Goal: Task Accomplishment & Management: Complete application form

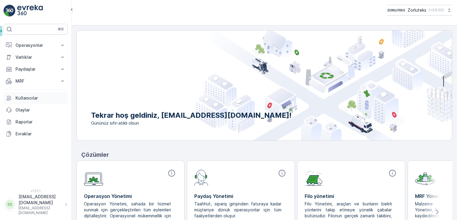
click at [33, 98] on p "Kullanıcılar" at bounding box center [40, 98] width 50 height 6
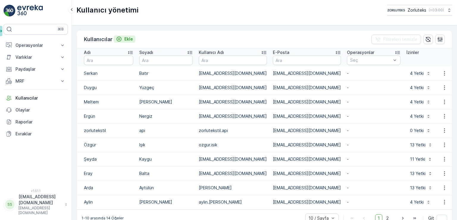
click at [129, 38] on p "Ekle" at bounding box center [128, 39] width 9 height 6
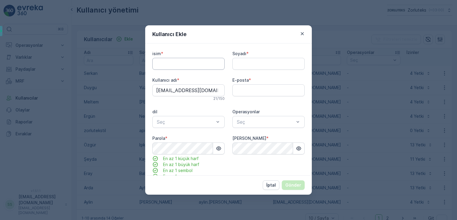
click at [187, 62] on input "isim" at bounding box center [188, 64] width 72 height 12
click at [176, 88] on adı "[EMAIL_ADDRESS][DOMAIN_NAME]" at bounding box center [188, 90] width 72 height 12
paste adı "Gokce.Nizam@defnetekstil"
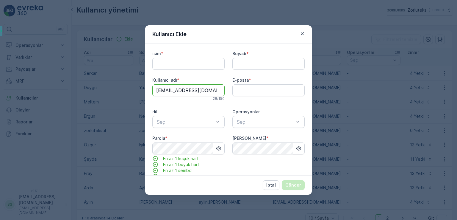
scroll to position [0, 10]
type adı "Gokce.Nizam@defnetekstil.com"
click at [207, 64] on input "isim" at bounding box center [188, 64] width 72 height 12
type input "Gökçe"
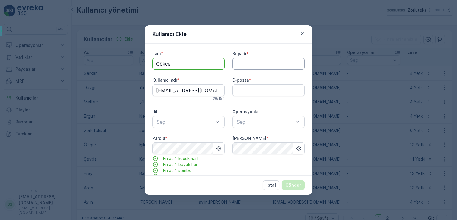
click at [273, 65] on input "Soyadı" at bounding box center [269, 64] width 72 height 12
type input "Nizam"
click at [150, 151] on div "isim * Gökçe Soyadı * Nizam Kullanıcı adı * Gokce.Nizam@defnetekstil.com 28 / 1…" at bounding box center [228, 109] width 167 height 132
click at [300, 147] on icon "button" at bounding box center [299, 148] width 6 height 6
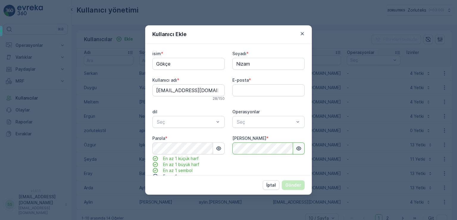
scroll to position [0, 0]
click at [268, 162] on div "Şifreyi Onayla *" at bounding box center [269, 160] width 72 height 50
click at [280, 155] on div "Şifreyi Onayla *" at bounding box center [269, 160] width 72 height 50
click at [256, 77] on div "isim * Gökçe Soyadı * Nizam Kullanıcı adı * Gokce.Nizam@defnetekstil.com 28 / 1…" at bounding box center [228, 141] width 152 height 181
click at [256, 85] on input "E-posta" at bounding box center [269, 90] width 72 height 12
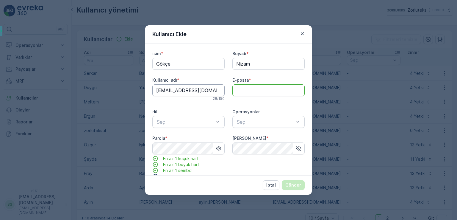
click at [197, 92] on adı "Gokce.Nizam@defnetekstil.com" at bounding box center [188, 90] width 72 height 12
click at [248, 90] on input "E-posta" at bounding box center [269, 90] width 72 height 12
paste input "Gokce.Nizam@defnetekstil.com"
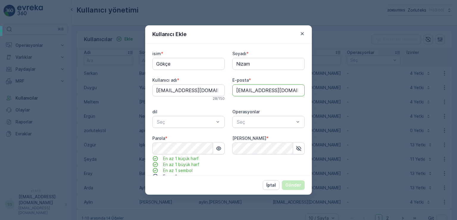
scroll to position [0, 10]
type input "Gokce.Nizam@defnetekstil.com"
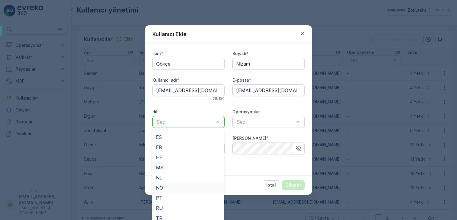
scroll to position [55, 0]
click at [166, 192] on div "TR" at bounding box center [188, 192] width 65 height 5
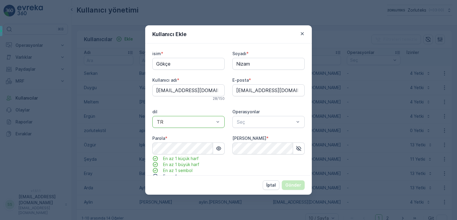
click at [234, 138] on label "Şifreyi Onayla" at bounding box center [250, 138] width 34 height 5
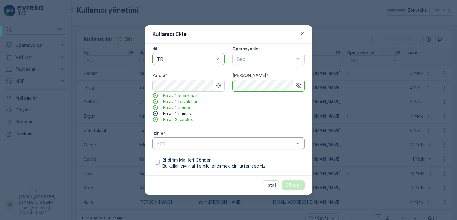
scroll to position [63, 0]
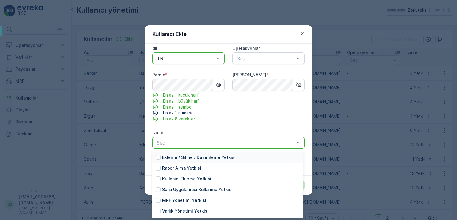
click at [191, 156] on p "Ekleme / Silme / Düzenleme Yetkisi" at bounding box center [199, 157] width 74 height 6
click at [192, 169] on p "Rapor Alma Yetkisi" at bounding box center [181, 168] width 39 height 6
click at [193, 190] on p "Saha Uygulaması Kullanma Yetkisi" at bounding box center [197, 189] width 71 height 6
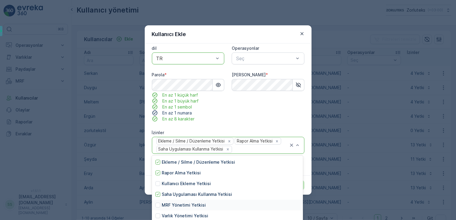
click at [192, 200] on div "MRF Yönetimi Yetkisi" at bounding box center [227, 205] width 151 height 11
click at [190, 208] on div "MRF Yönetimi Yetkisi" at bounding box center [227, 205] width 151 height 11
click at [194, 203] on p "MRF Yönetimi Yetkisi" at bounding box center [184, 205] width 44 height 6
click at [243, 111] on div "Şifreyi Onayla *" at bounding box center [268, 97] width 72 height 50
click at [305, 186] on div "İptal Gönder" at bounding box center [228, 184] width 167 height 19
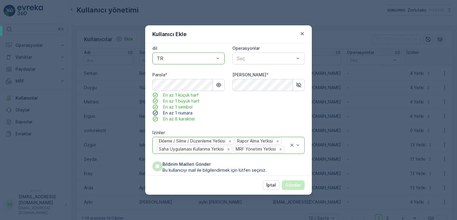
click at [212, 168] on span "Bu kullanıcıyı mail ile bilgilendirmek için lütfen seçiniz." at bounding box center [215, 170] width 104 height 6
click at [152, 161] on input "Bildirim Mailleri Gönder Bu kullanıcıyı mail ile bilgilendirmek için lütfen seç…" at bounding box center [152, 161] width 0 height 0
click at [217, 167] on span "Bu kullanıcıyı mail ile bilgilendirmek için lütfen seçiniz." at bounding box center [215, 170] width 104 height 6
click at [152, 161] on input "Bildirim Mailleri Gönder Bu kullanıcıyı mail ile bilgilendirmek için lütfen seç…" at bounding box center [152, 161] width 0 height 0
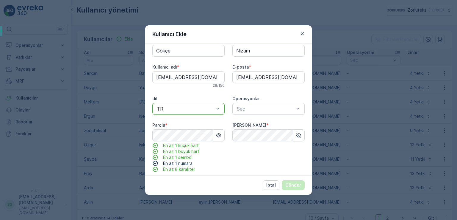
scroll to position [0, 0]
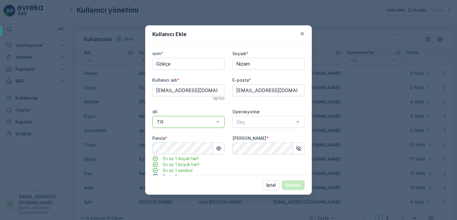
click at [204, 117] on div "TR" at bounding box center [188, 122] width 72 height 12
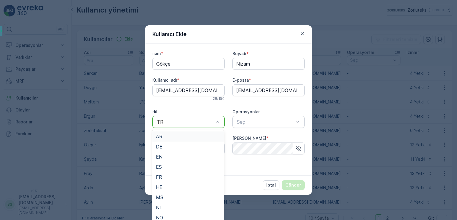
click at [246, 110] on label "Operasyonlar" at bounding box center [246, 111] width 27 height 5
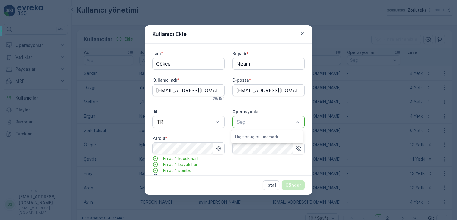
click at [278, 112] on div "Operasyonlar" at bounding box center [269, 112] width 72 height 6
click at [245, 172] on div "Şifreyi Onayla *" at bounding box center [269, 160] width 72 height 50
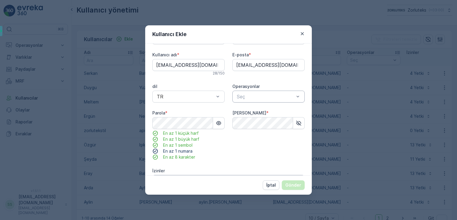
scroll to position [60, 0]
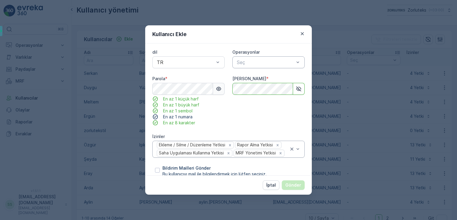
click at [221, 92] on button "button" at bounding box center [219, 89] width 12 height 12
click at [280, 120] on div "Şifreyi Onayla *" at bounding box center [269, 101] width 72 height 50
click at [291, 187] on p "Gönder" at bounding box center [294, 185] width 16 height 6
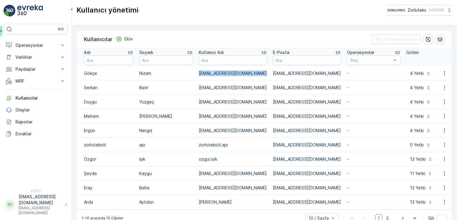
drag, startPoint x: 200, startPoint y: 73, endPoint x: 262, endPoint y: 75, distance: 62.6
click at [262, 75] on p "Gokce.Nizam@defnetekstil.com" at bounding box center [233, 73] width 68 height 6
copy p "Gokce.Nizam@defnetekstil.com"
click at [205, 30] on div "Kullanıcılar Ekle Filtreleri temizle" at bounding box center [265, 39] width 376 height 18
click at [413, 72] on p "4 Yetki" at bounding box center [417, 73] width 14 height 6
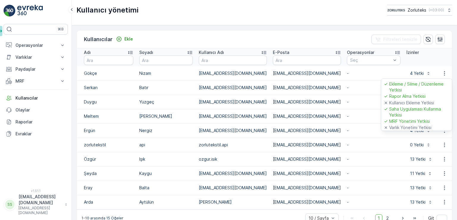
click at [26, 5] on img at bounding box center [30, 11] width 26 height 12
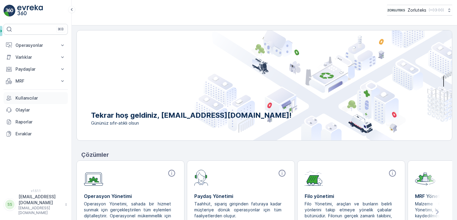
click at [32, 99] on p "Kullanıcılar" at bounding box center [40, 98] width 50 height 6
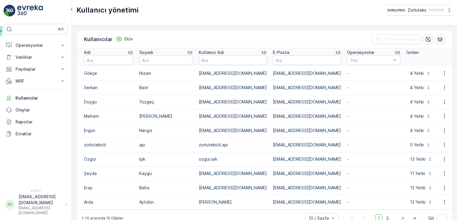
drag, startPoint x: 199, startPoint y: 87, endPoint x: 263, endPoint y: 88, distance: 64.4
click at [263, 88] on td "[EMAIL_ADDRESS][DOMAIN_NAME]" at bounding box center [233, 87] width 74 height 14
copy p "[EMAIL_ADDRESS][DOMAIN_NAME]"
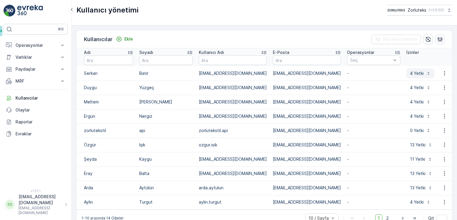
click at [416, 73] on div "4 Yetki" at bounding box center [420, 73] width 21 height 6
